Goal: Find contact information: Find contact information

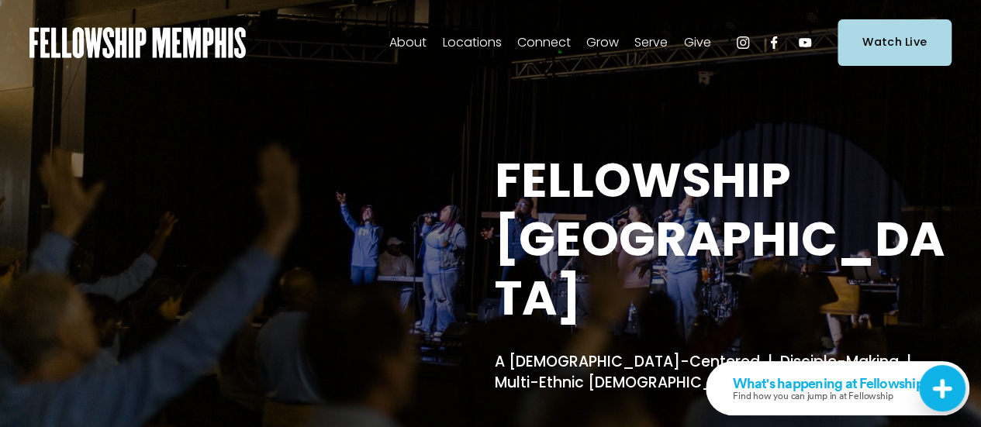
click at [0, 0] on span "Contact Us" at bounding box center [0, 0] width 0 height 0
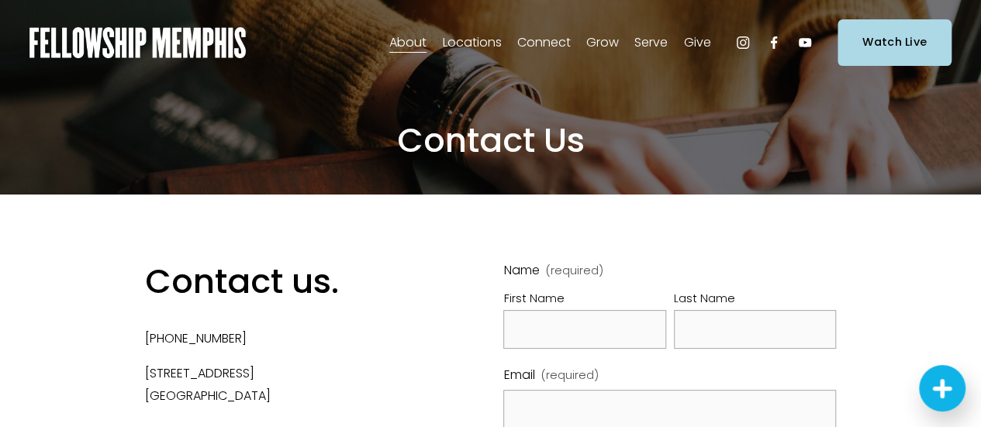
click at [456, 46] on span "Locations" at bounding box center [471, 43] width 59 height 22
click at [587, 40] on span "Grow" at bounding box center [603, 43] width 33 height 22
click at [189, 50] on img at bounding box center [137, 42] width 216 height 31
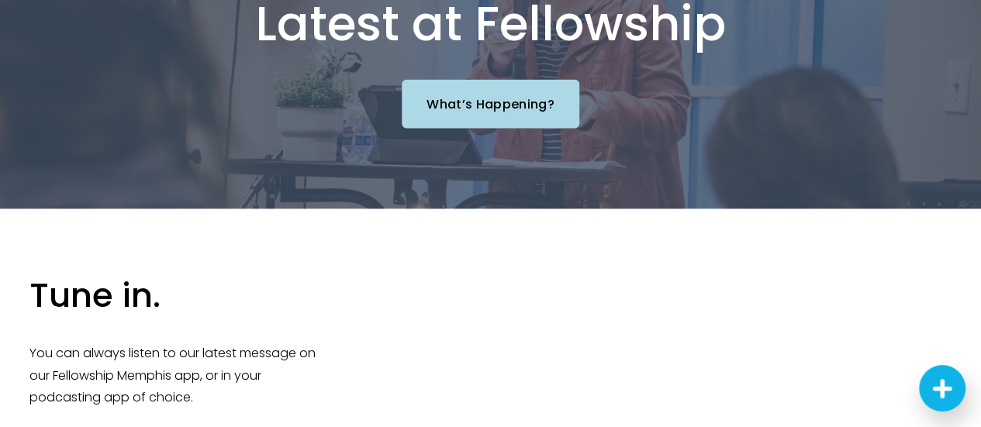
scroll to position [1707, 0]
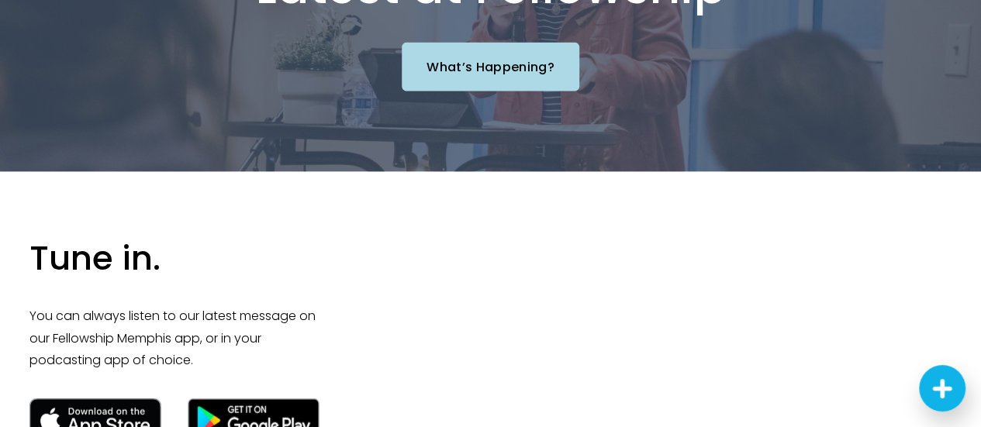
click at [438, 43] on link "What’s Happening?" at bounding box center [491, 67] width 178 height 49
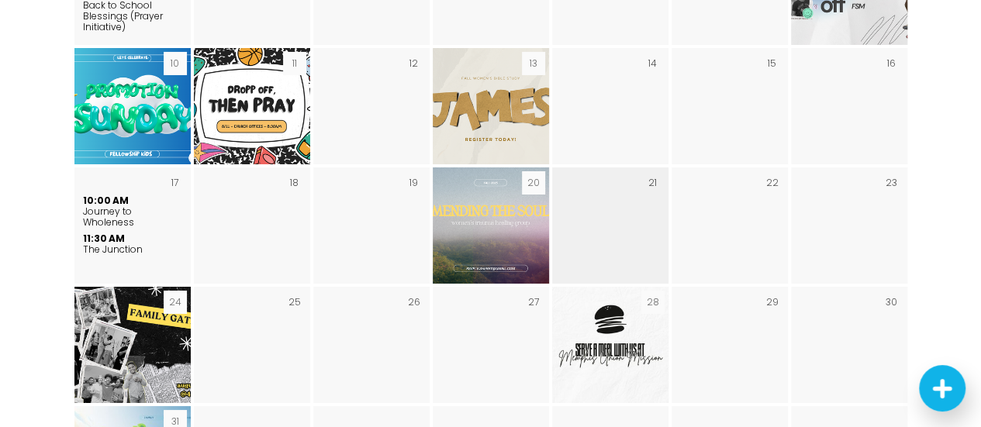
scroll to position [2715, 0]
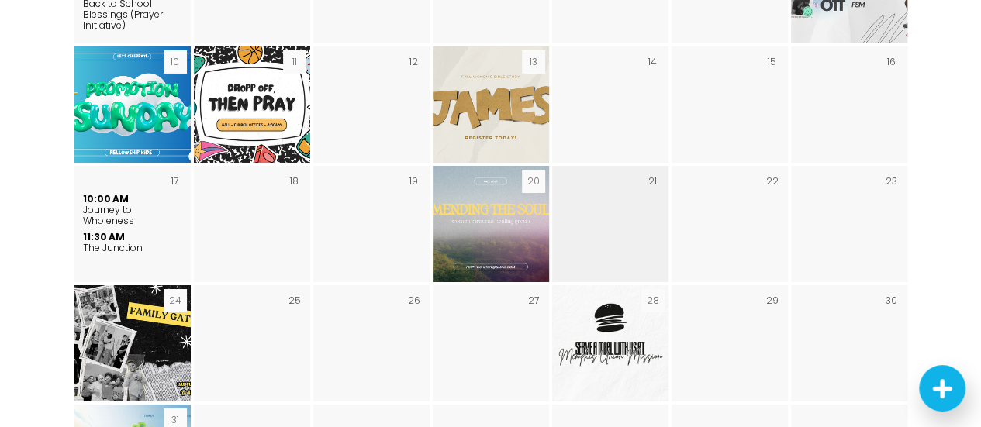
click at [650, 173] on div "21" at bounding box center [653, 181] width 17 height 17
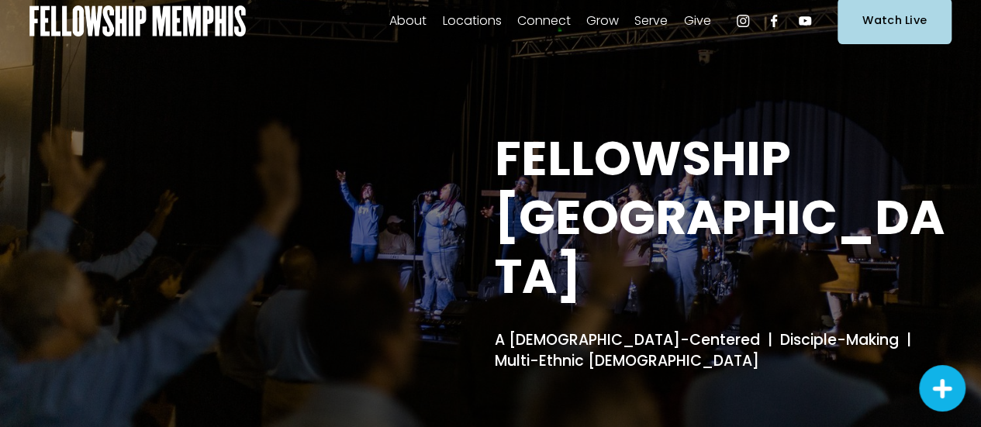
scroll to position [0, 0]
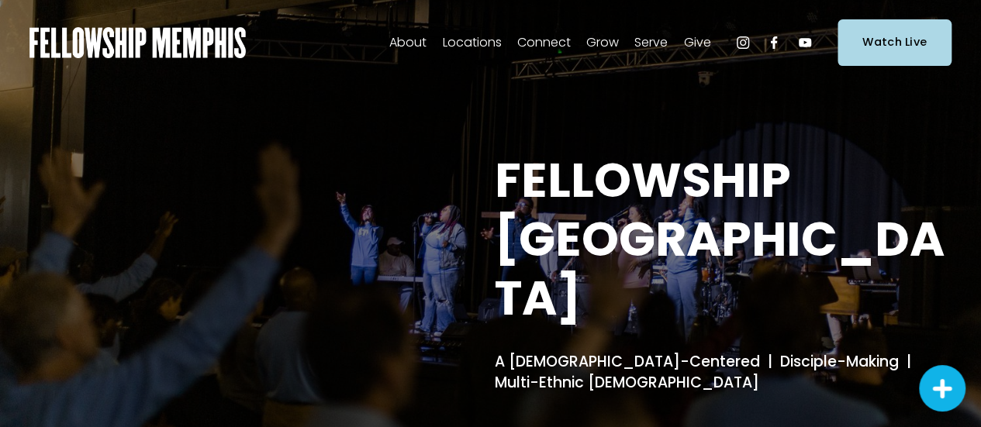
click at [0, 0] on span "Contact Us" at bounding box center [0, 0] width 0 height 0
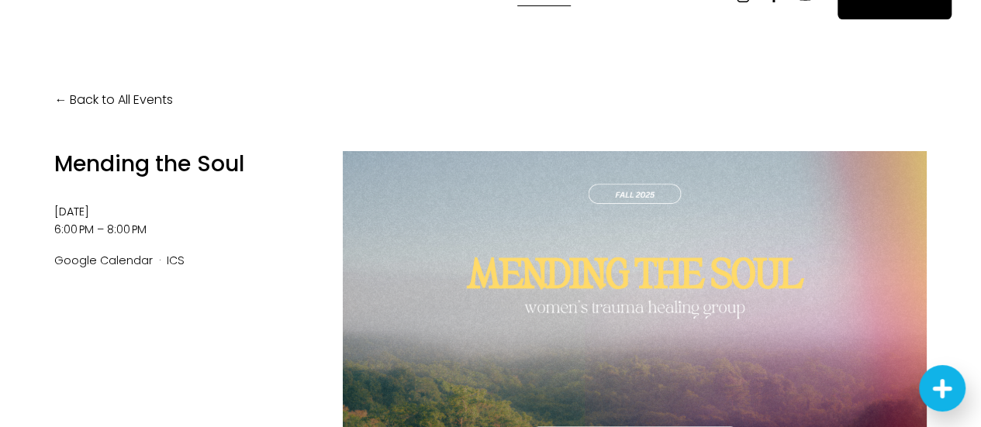
scroll to position [78, 0]
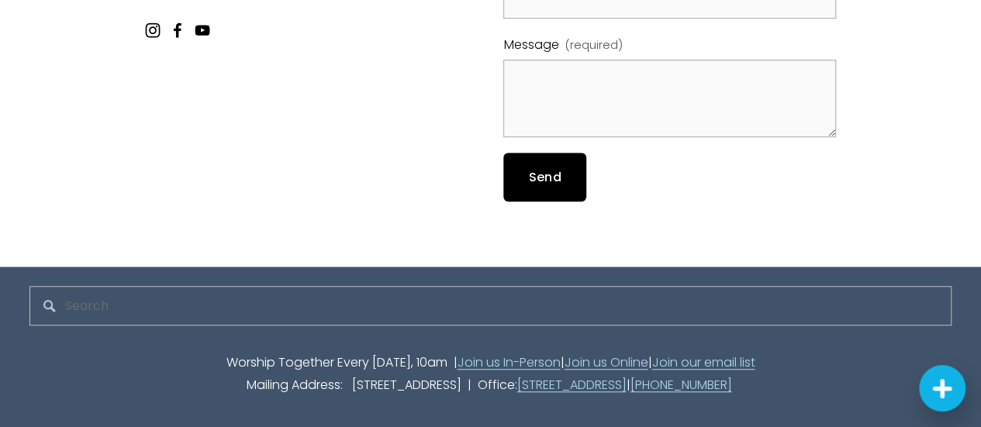
scroll to position [413, 0]
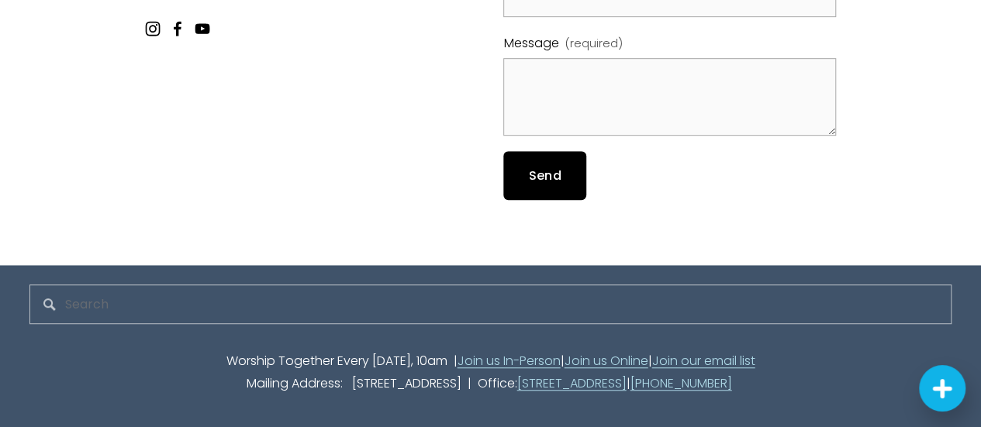
click at [557, 385] on link "[STREET_ADDRESS]" at bounding box center [571, 384] width 109 height 22
